Goal: Task Accomplishment & Management: Manage account settings

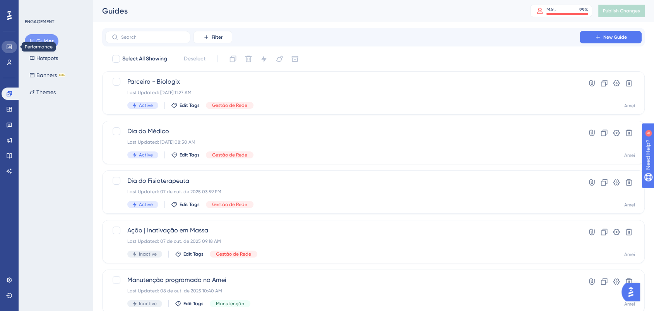
drag, startPoint x: 11, startPoint y: 46, endPoint x: 18, endPoint y: 45, distance: 7.1
click at [11, 46] on icon at bounding box center [9, 46] width 5 height 5
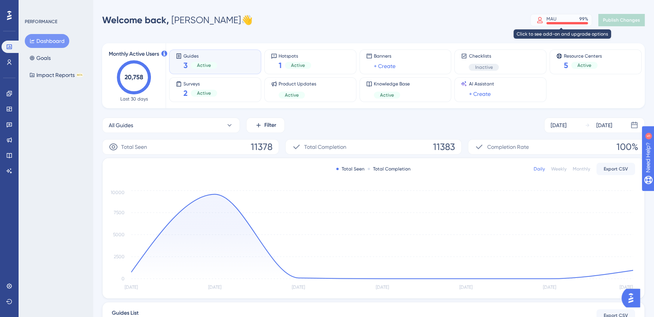
click at [567, 22] on div at bounding box center [566, 23] width 41 height 2
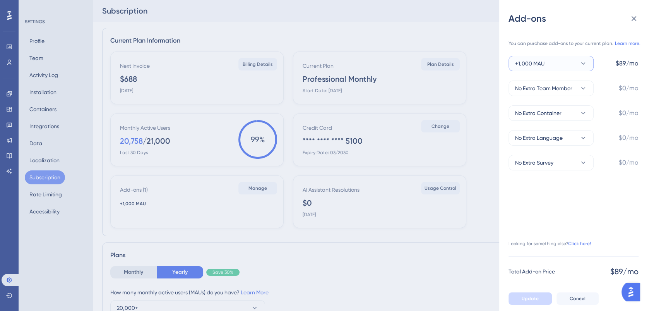
click at [581, 62] on icon at bounding box center [583, 64] width 8 height 8
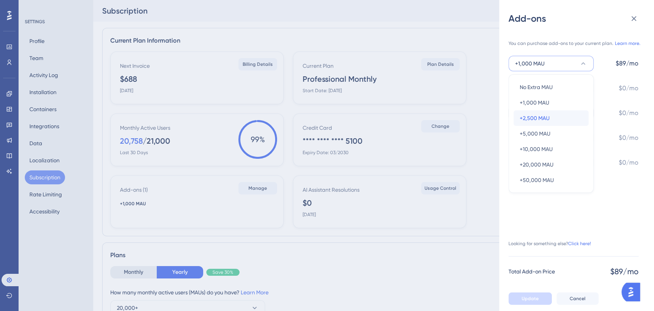
drag, startPoint x: 545, startPoint y: 115, endPoint x: 549, endPoint y: 112, distance: 5.2
click at [545, 115] on span "+2,500 MAU" at bounding box center [535, 117] width 30 height 9
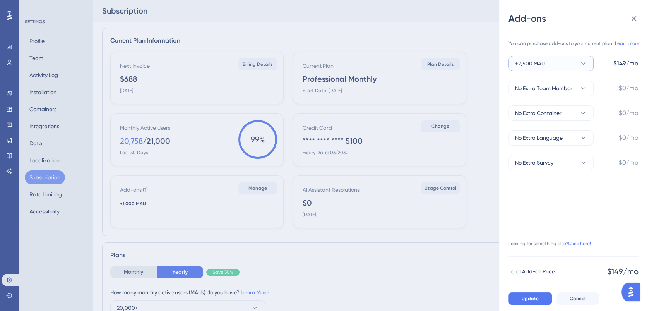
click at [581, 62] on icon at bounding box center [583, 64] width 8 height 8
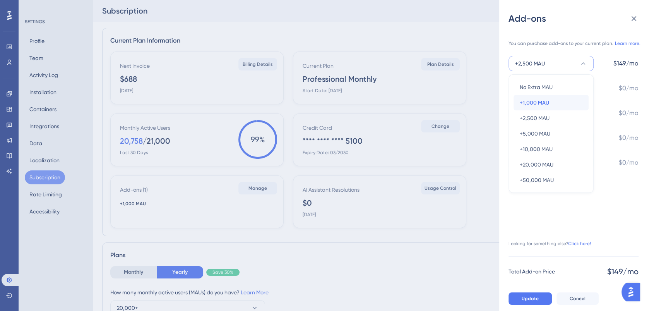
click at [545, 103] on span "+1,000 MAU" at bounding box center [534, 102] width 29 height 9
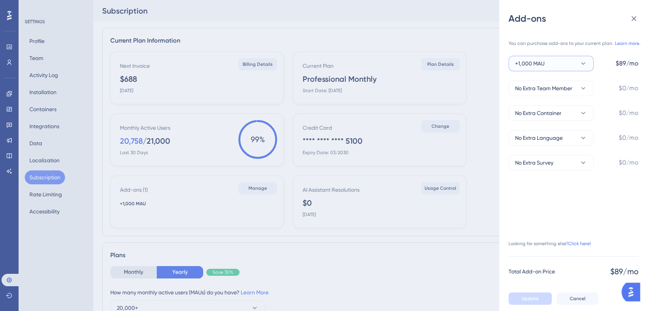
click at [582, 61] on icon at bounding box center [583, 64] width 8 height 8
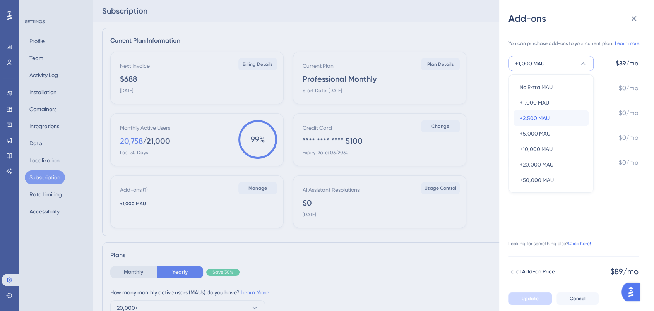
click at [543, 120] on span "+2,500 MAU" at bounding box center [535, 117] width 30 height 9
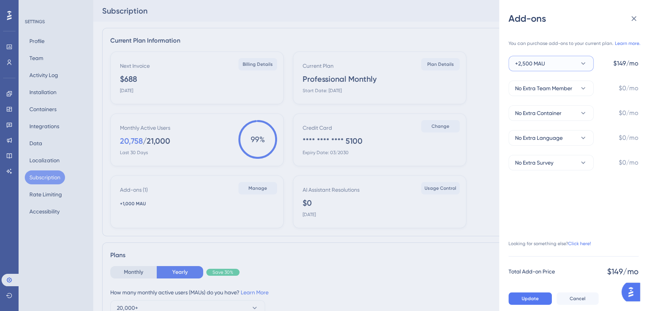
click at [585, 60] on icon at bounding box center [583, 64] width 8 height 8
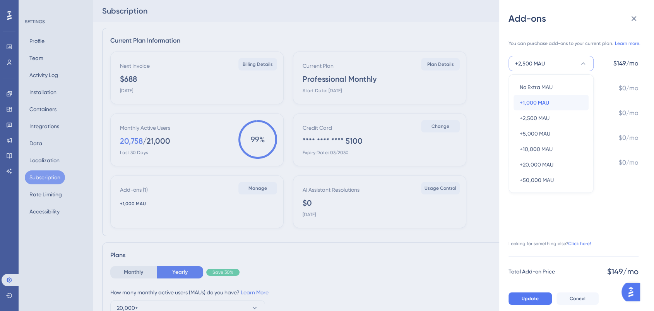
click at [554, 105] on div "+1,000 MAU +1,000 MAU" at bounding box center [551, 102] width 63 height 15
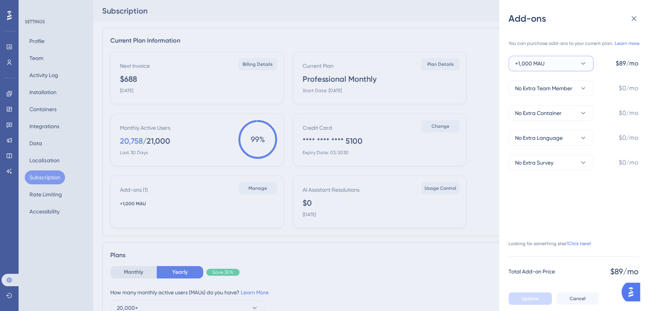
click at [580, 61] on icon at bounding box center [583, 64] width 8 height 8
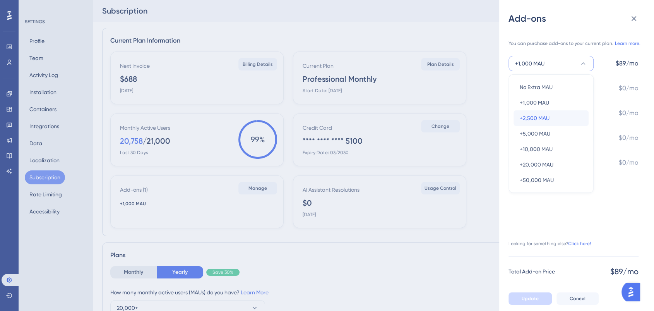
click at [555, 121] on div "+2,500 MAU +2,500 MAU" at bounding box center [551, 117] width 63 height 15
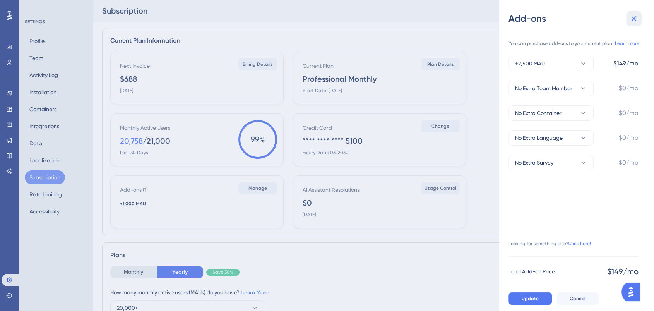
click at [633, 16] on icon at bounding box center [633, 18] width 9 height 9
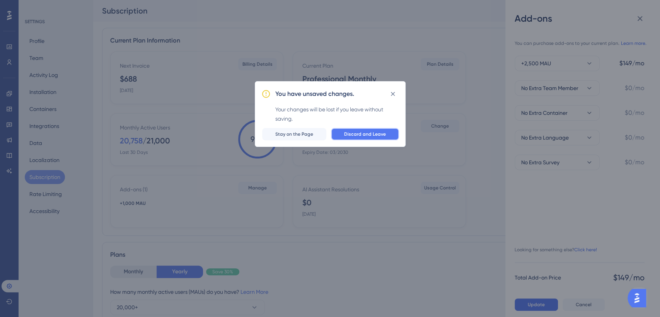
click at [381, 137] on span "Discard and Leave" at bounding box center [365, 134] width 42 height 6
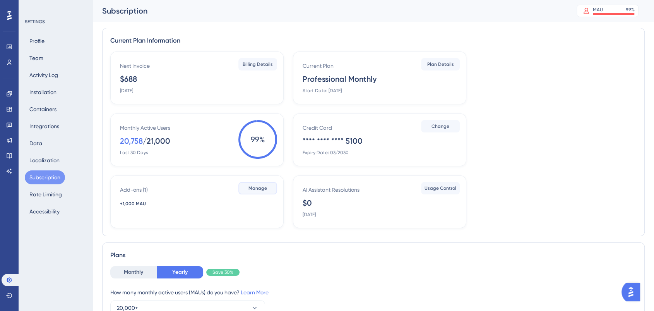
click at [257, 188] on span "Manage" at bounding box center [257, 188] width 19 height 6
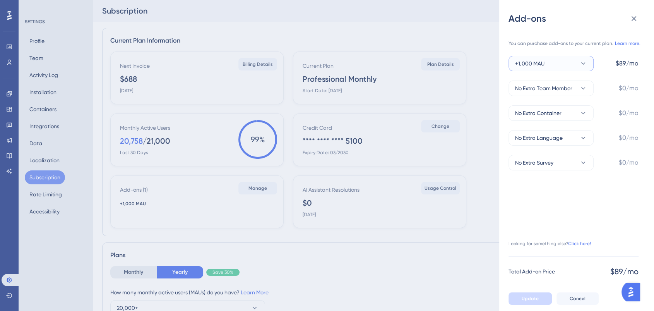
click at [555, 63] on button "+1,000 MAU" at bounding box center [550, 63] width 85 height 15
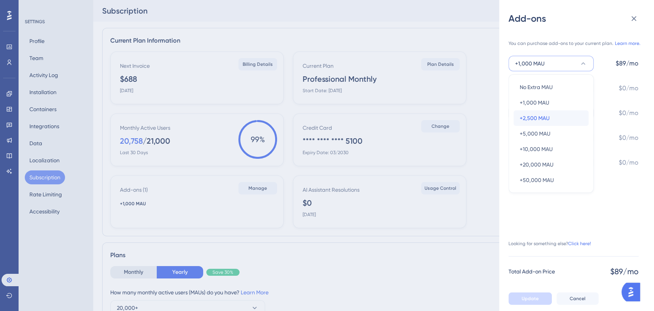
click at [540, 115] on span "+2,500 MAU" at bounding box center [535, 117] width 30 height 9
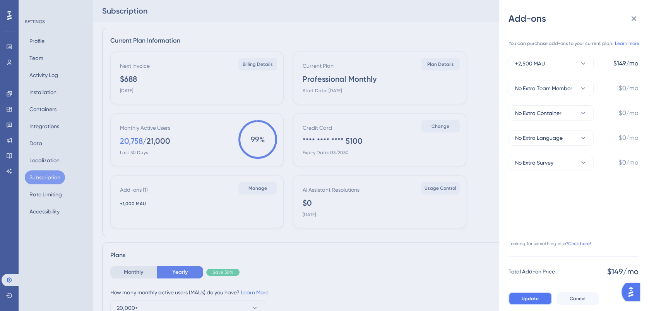
click at [535, 301] on span "Update" at bounding box center [529, 298] width 17 height 6
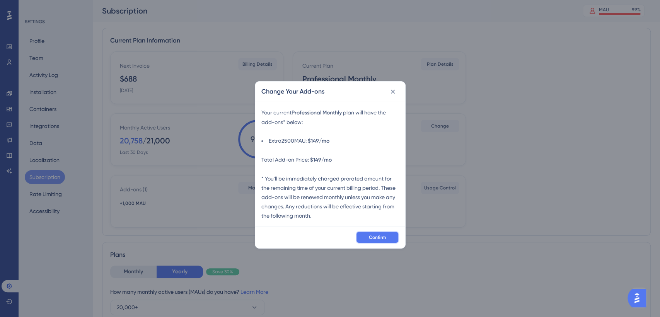
click at [383, 239] on span "Confirm" at bounding box center [377, 237] width 17 height 6
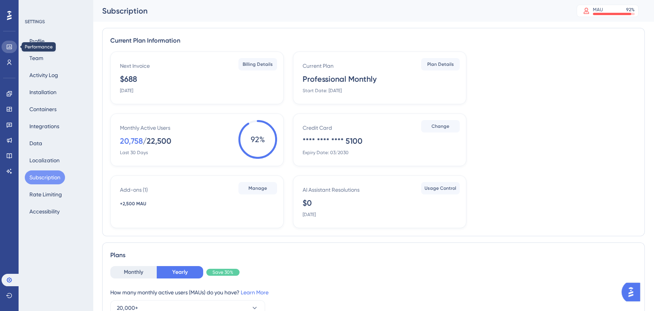
click at [12, 45] on link at bounding box center [9, 47] width 15 height 12
